Goal: Information Seeking & Learning: Learn about a topic

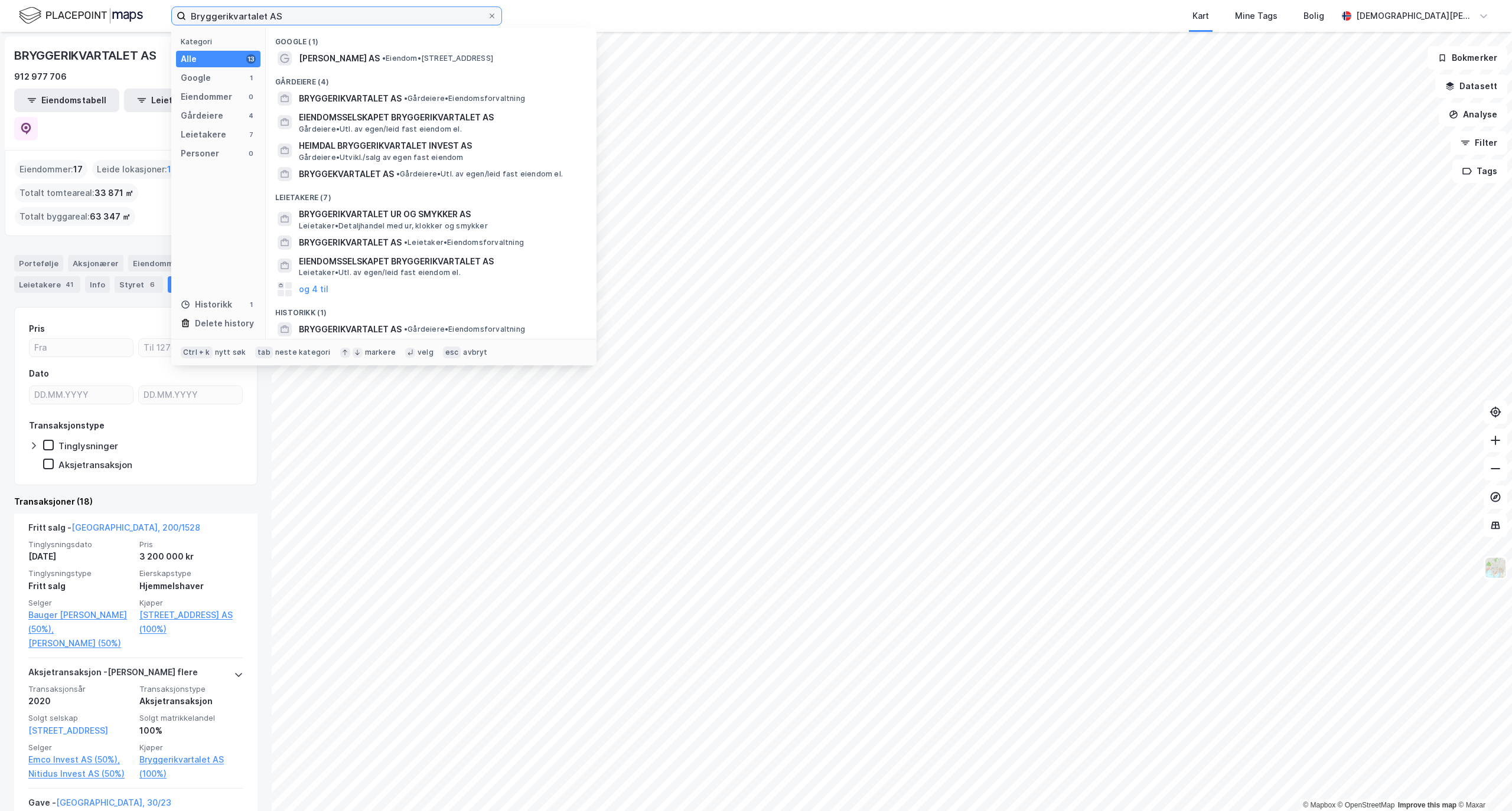
click at [258, 15] on input "Bryggerikvartalet AS" at bounding box center [336, 16] width 301 height 17
paste input "Lincoln Holding"
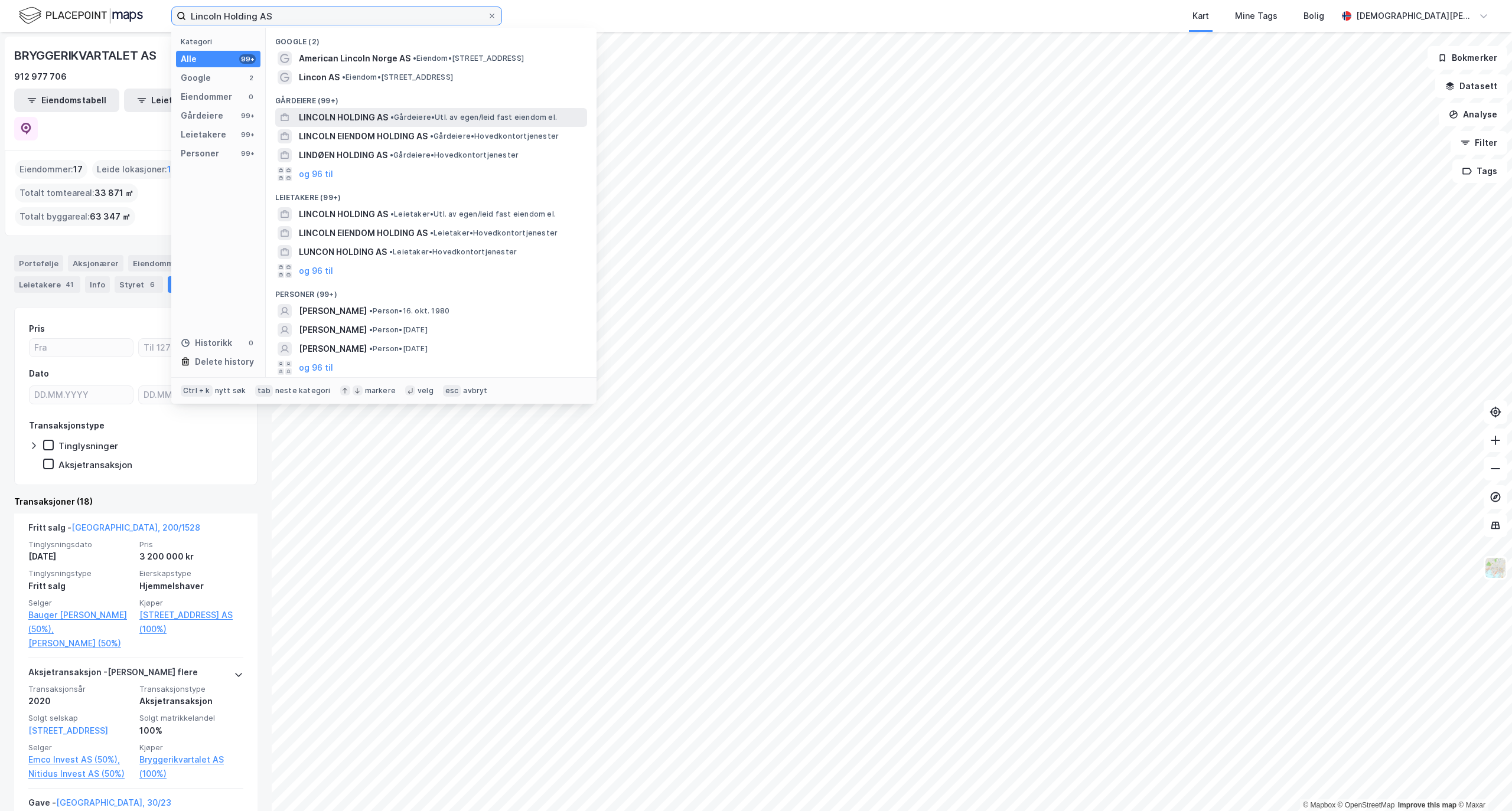
type input "Lincoln Holding AS"
click at [424, 119] on span "• Gårdeiere • Utl. av egen/leid fast eiendom el." at bounding box center [473, 117] width 167 height 9
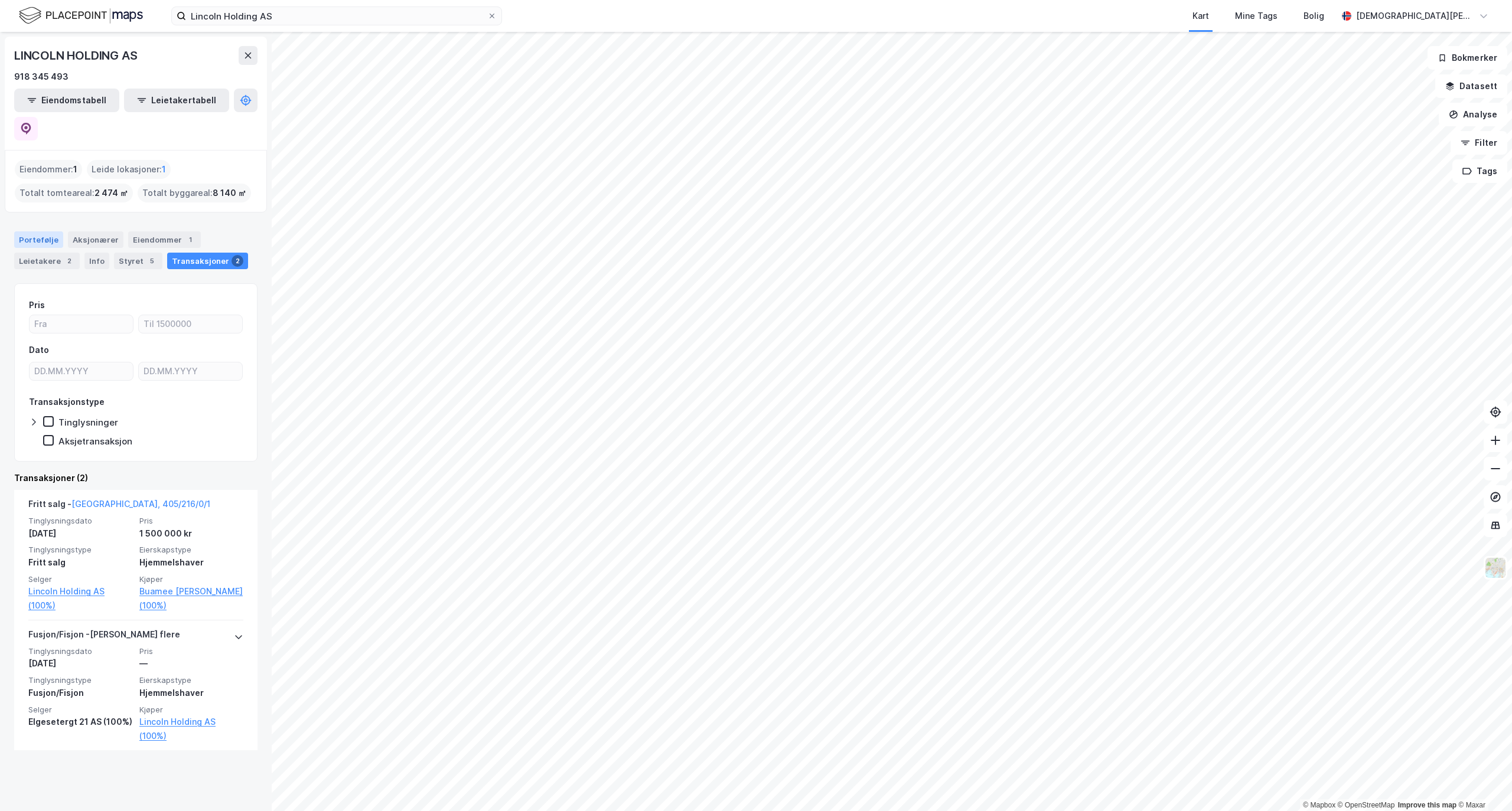
click at [29, 232] on div "Portefølje" at bounding box center [38, 240] width 49 height 16
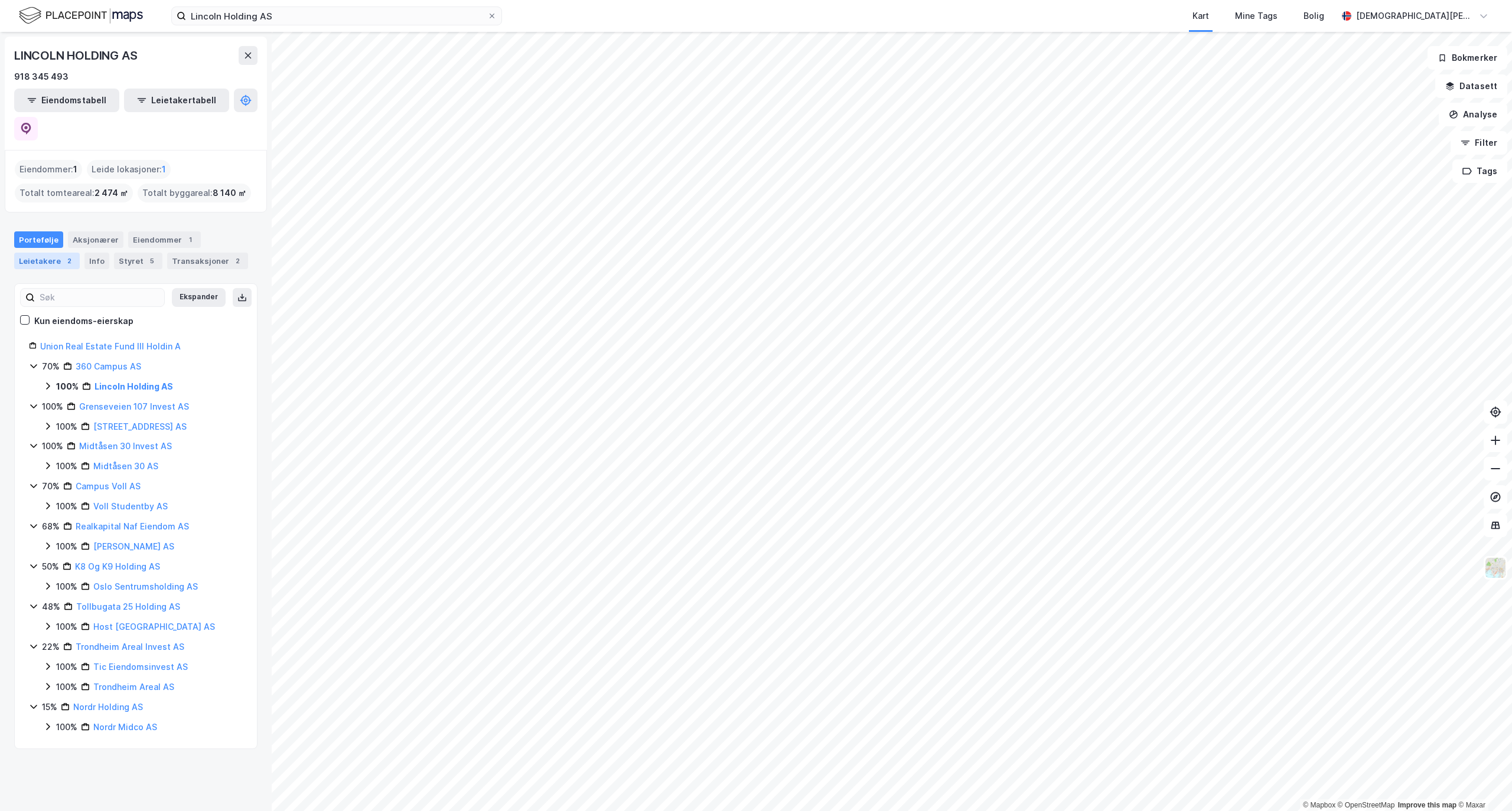
click at [50, 253] on div "Leietakere 2" at bounding box center [47, 261] width 66 height 16
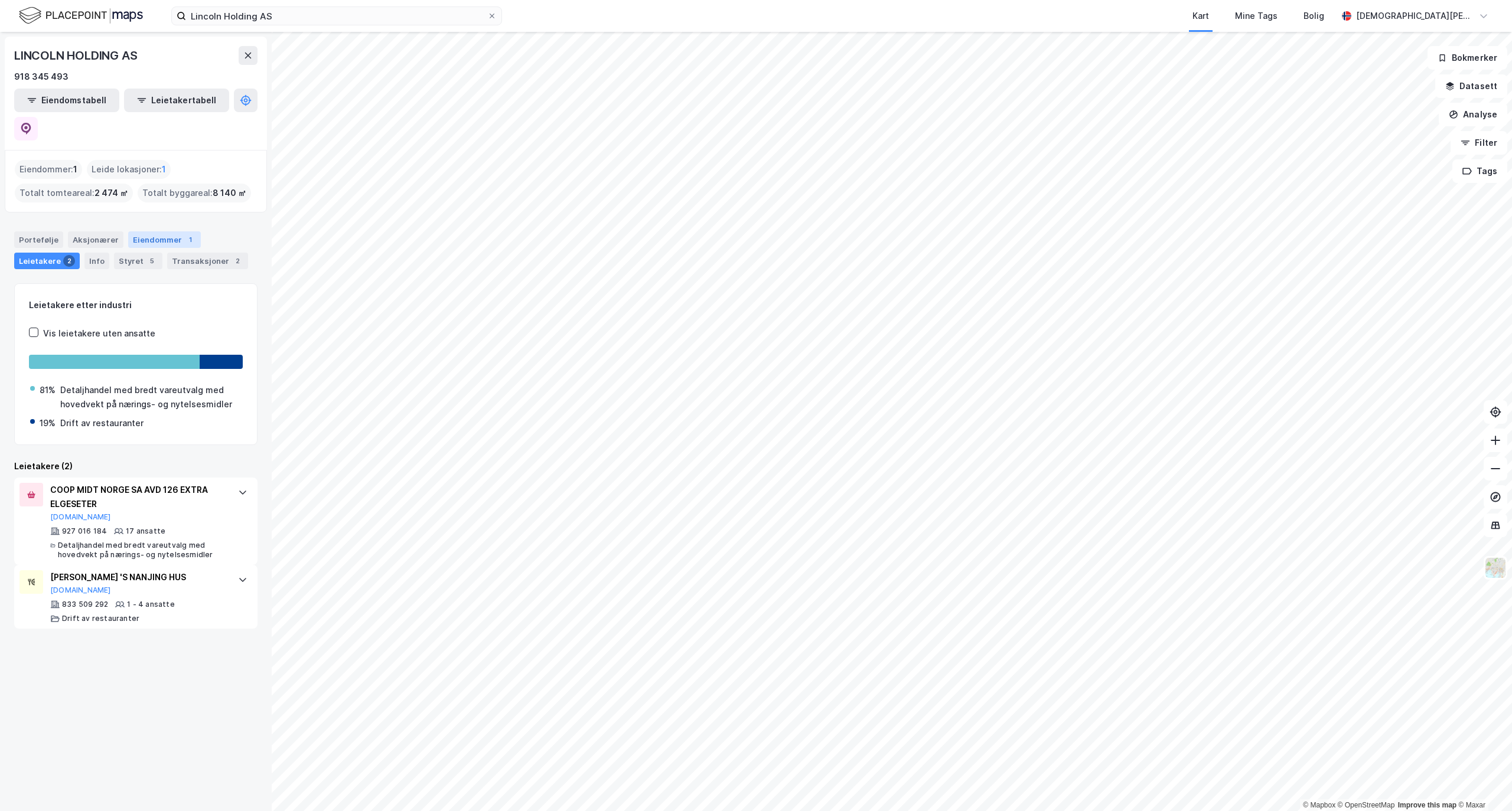
click at [161, 232] on div "Eiendommer 1" at bounding box center [164, 240] width 72 height 16
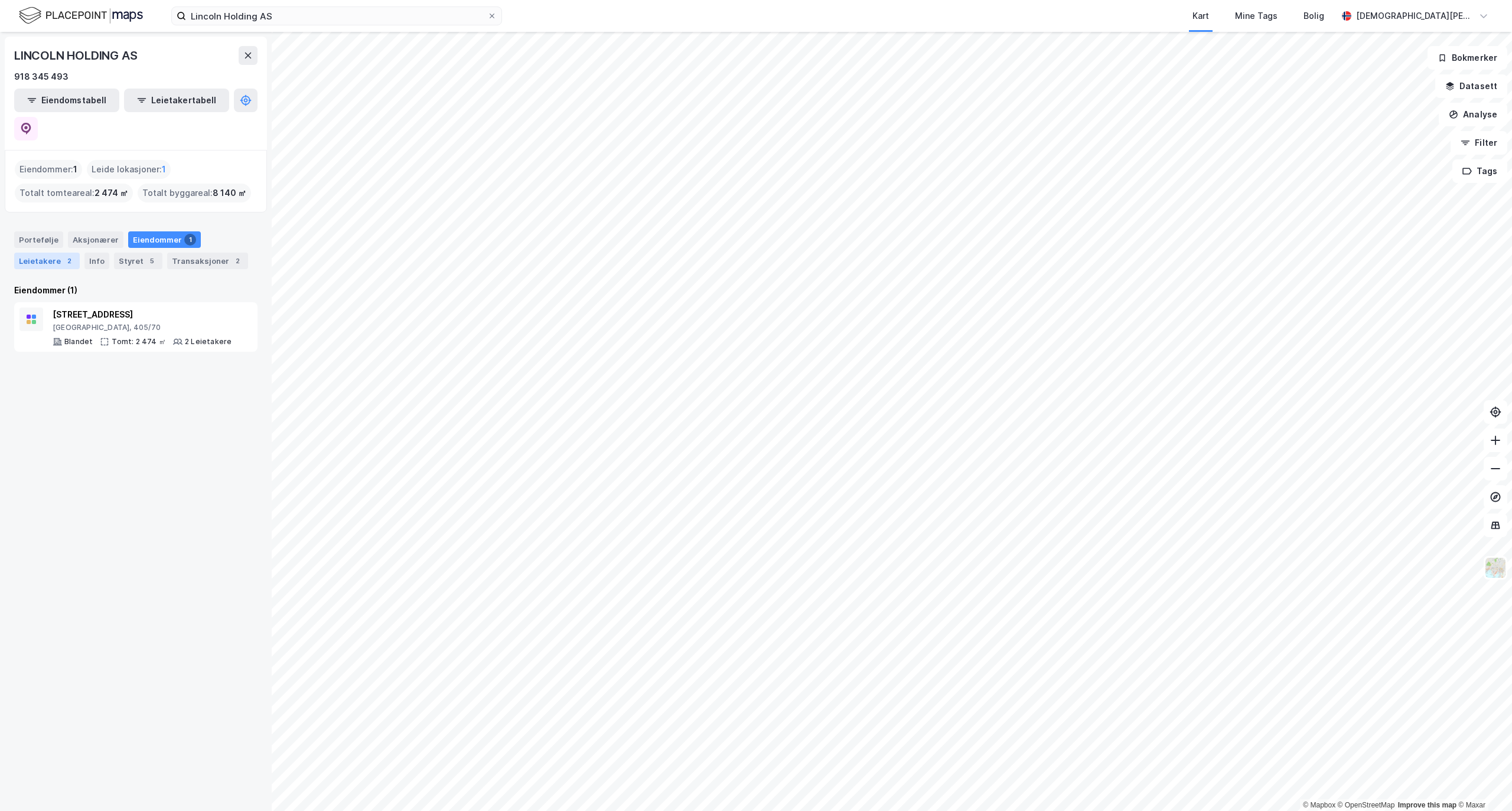
click at [43, 253] on div "Leietakere 2" at bounding box center [47, 261] width 66 height 16
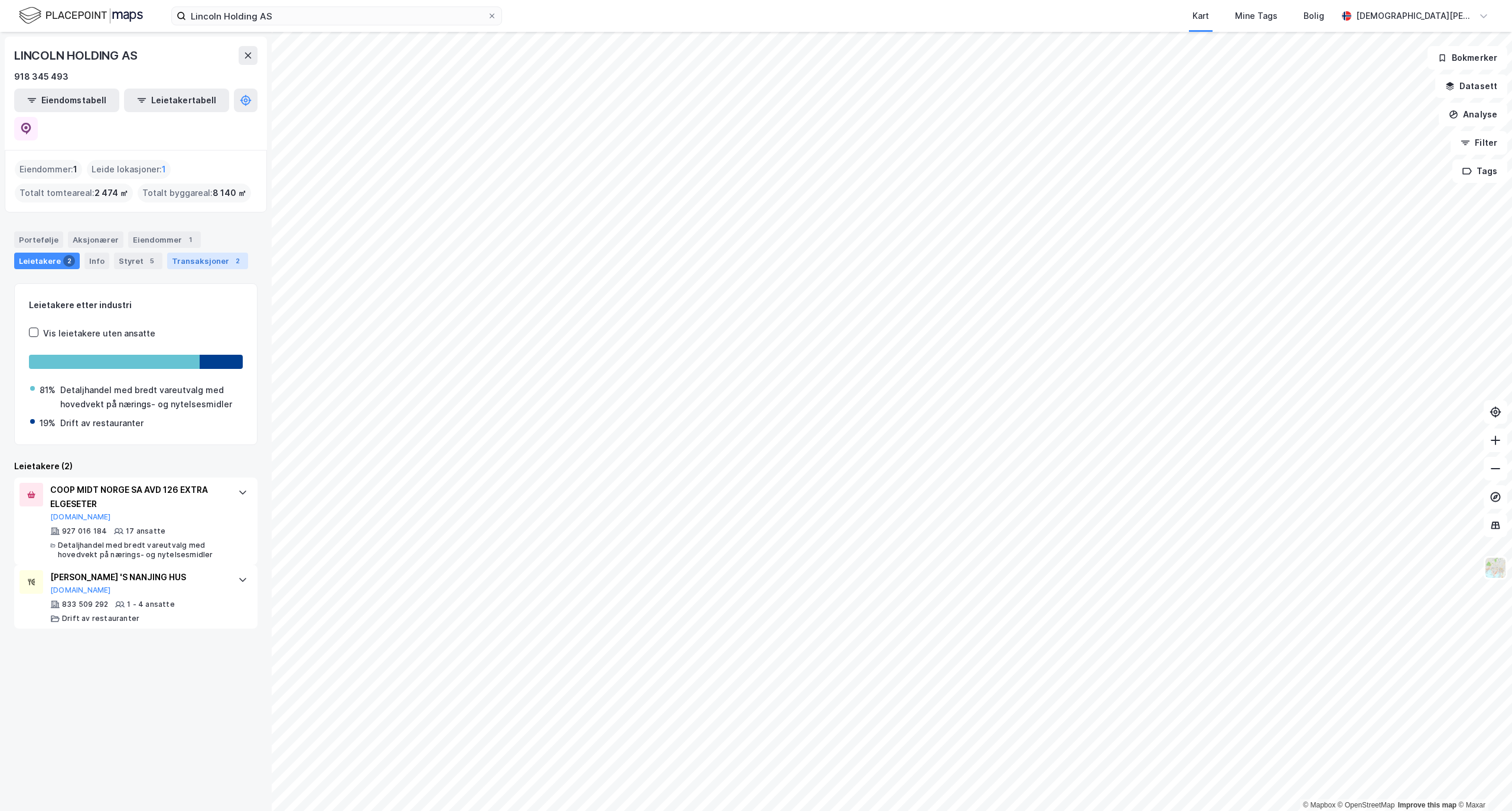
click at [213, 253] on div "Transaksjoner 2" at bounding box center [207, 261] width 81 height 16
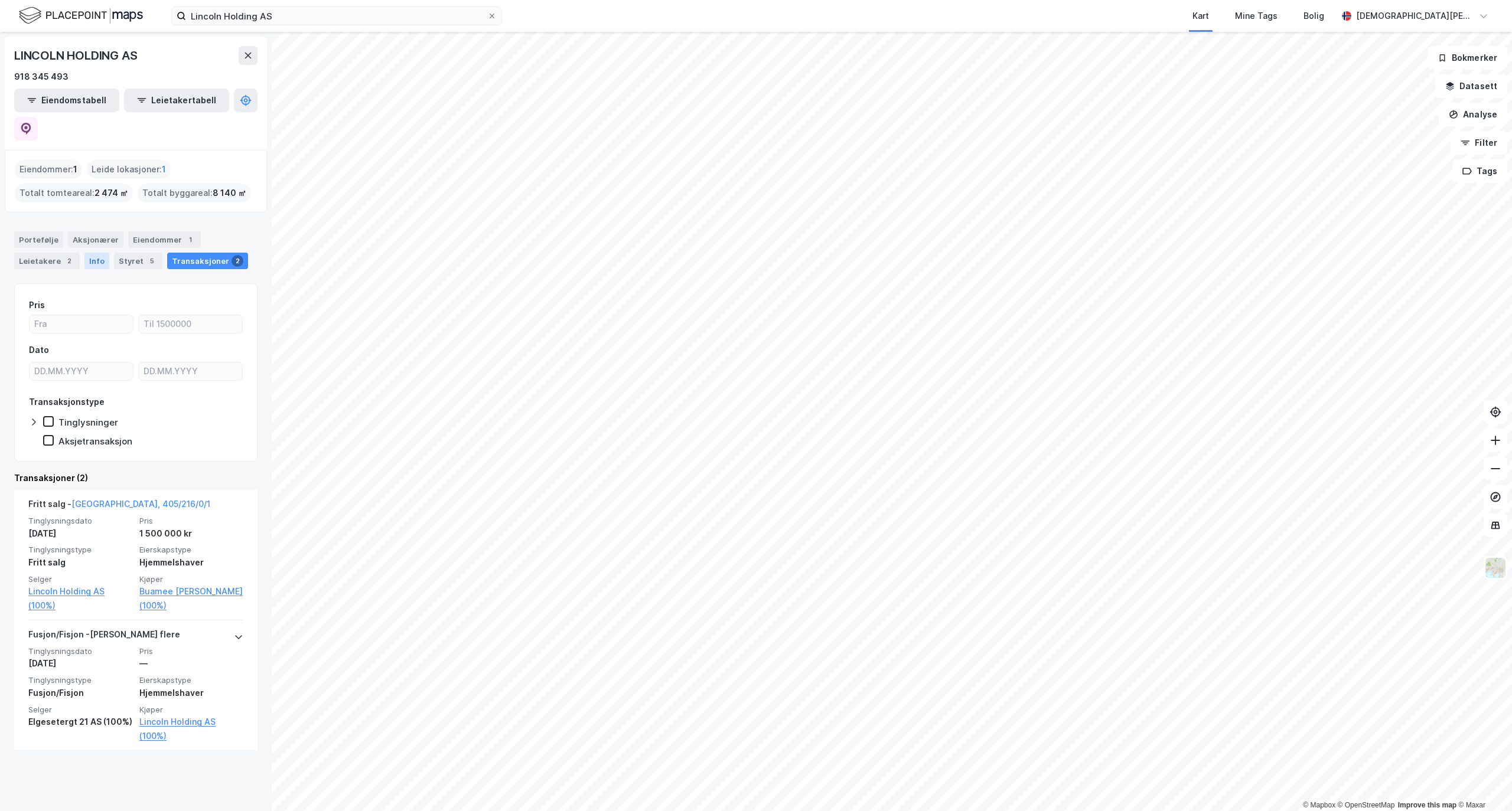
click at [100, 253] on div "Info" at bounding box center [96, 261] width 25 height 16
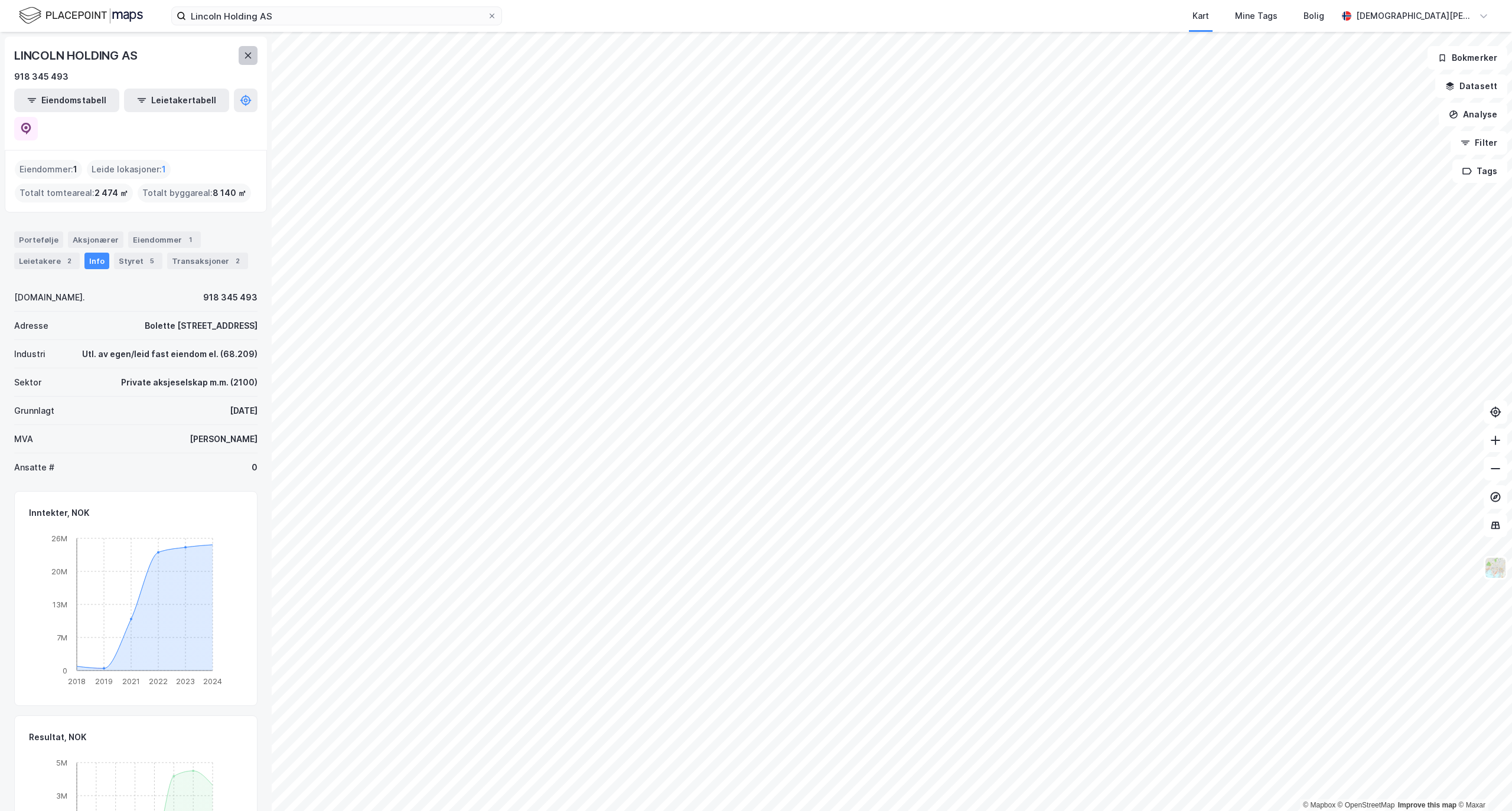
click at [251, 58] on icon at bounding box center [248, 55] width 9 height 9
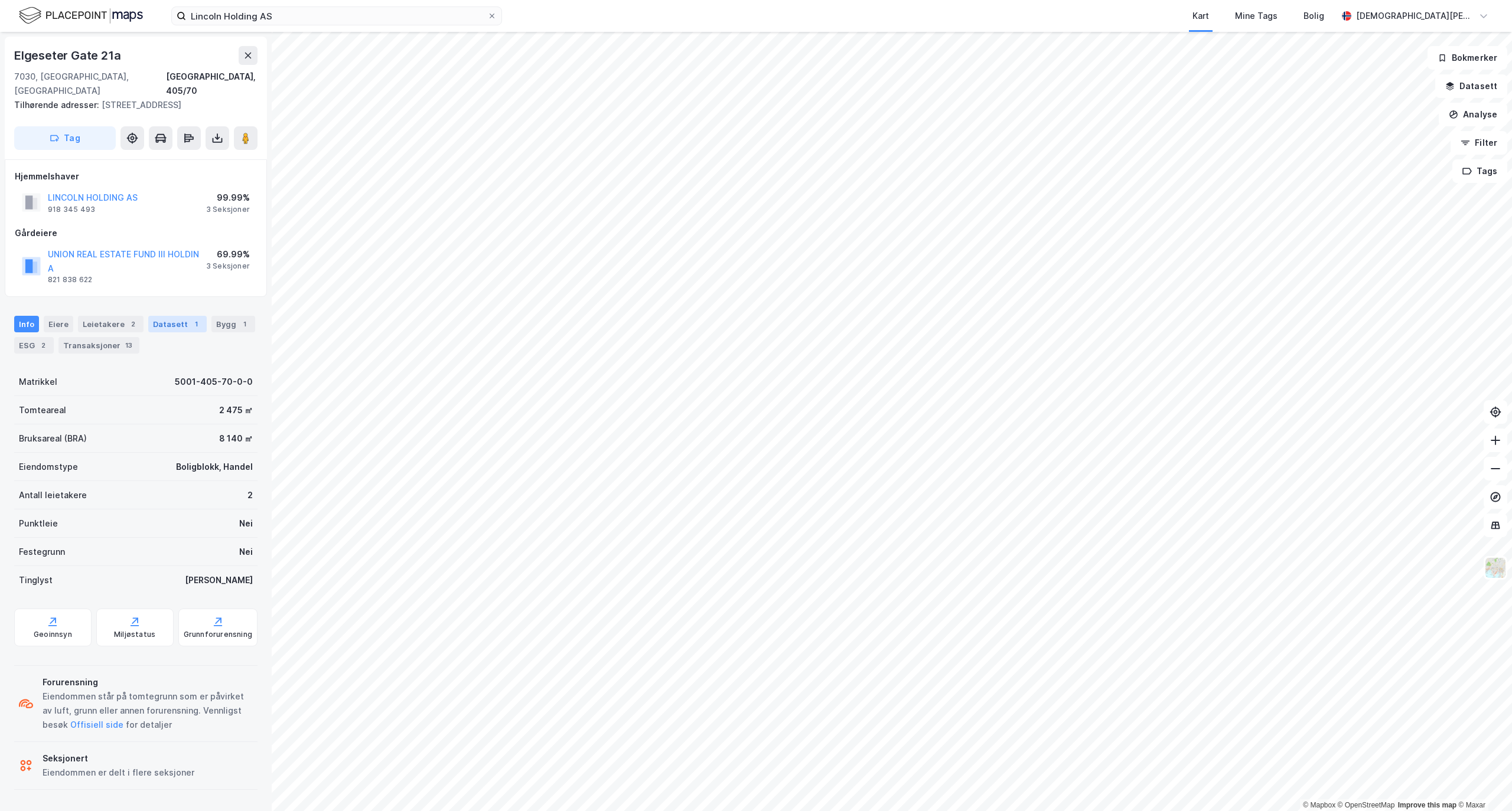
click at [160, 316] on div "Datasett 1" at bounding box center [178, 324] width 59 height 16
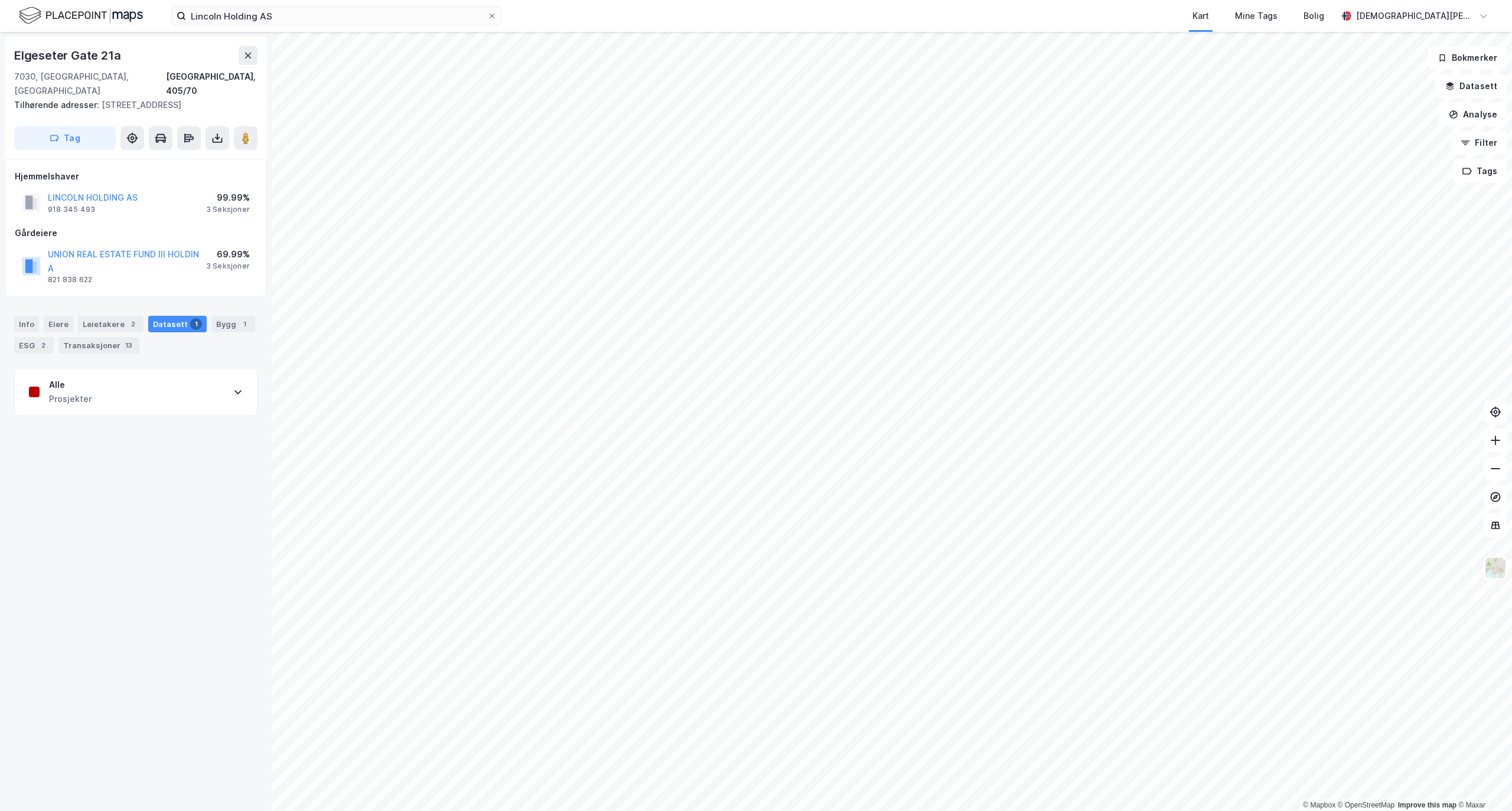
click at [175, 368] on div "Alle Prosjekter" at bounding box center [136, 392] width 242 height 48
click at [105, 337] on div "Transaksjoner 13" at bounding box center [99, 345] width 81 height 16
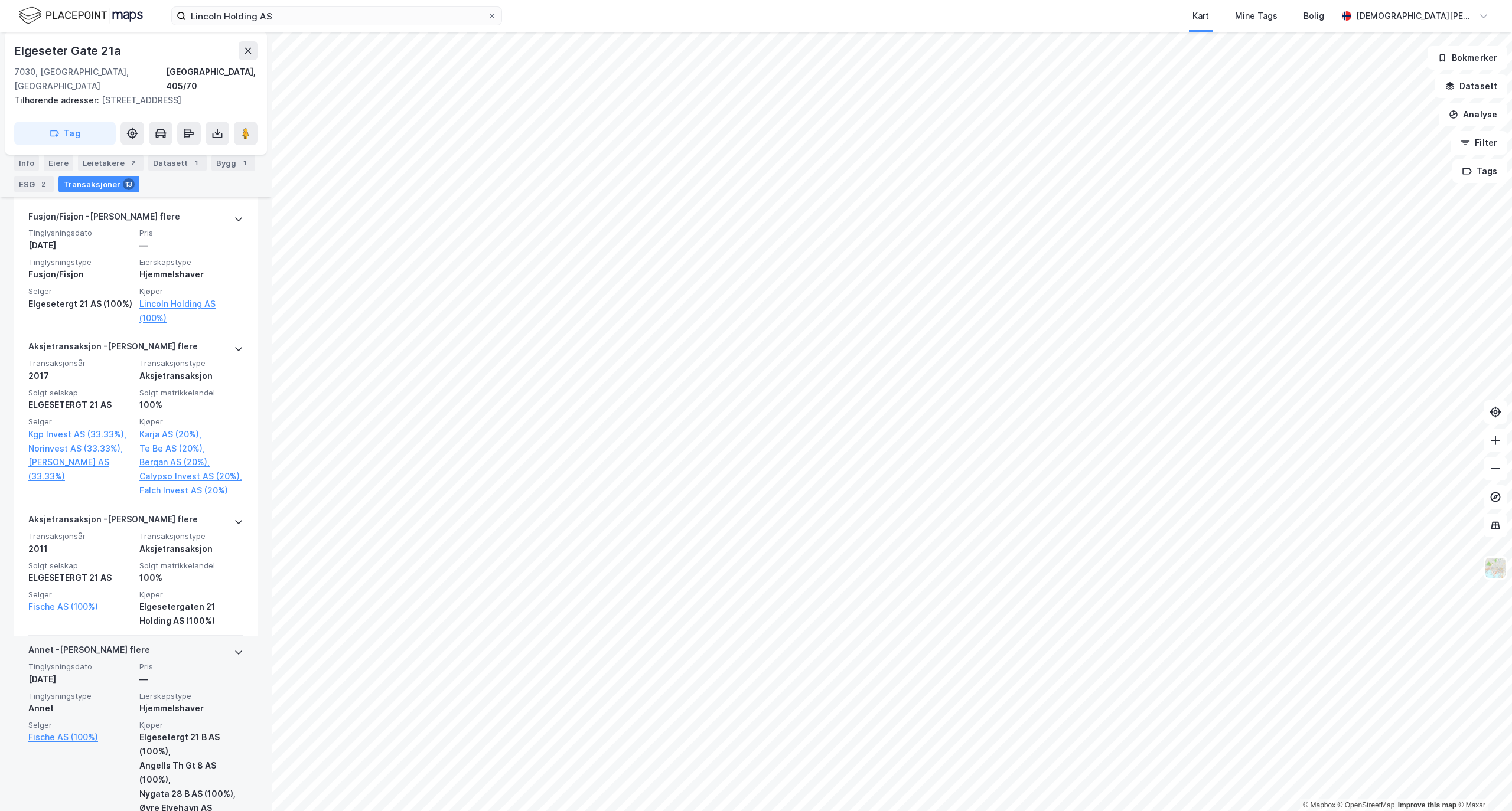
scroll to position [2125, 0]
